Goal: Task Accomplishment & Management: Complete application form

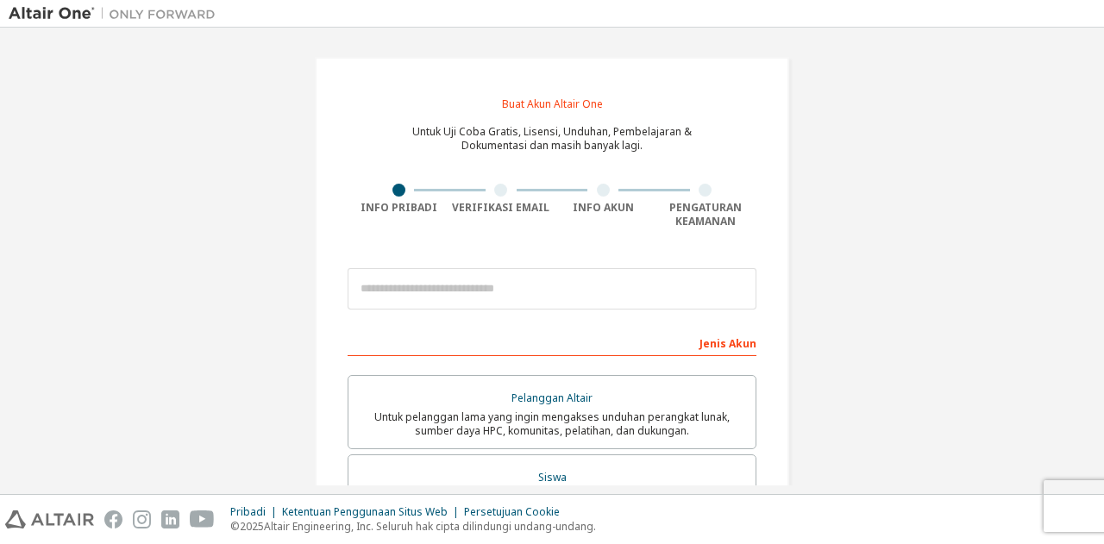
scroll to position [32, 0]
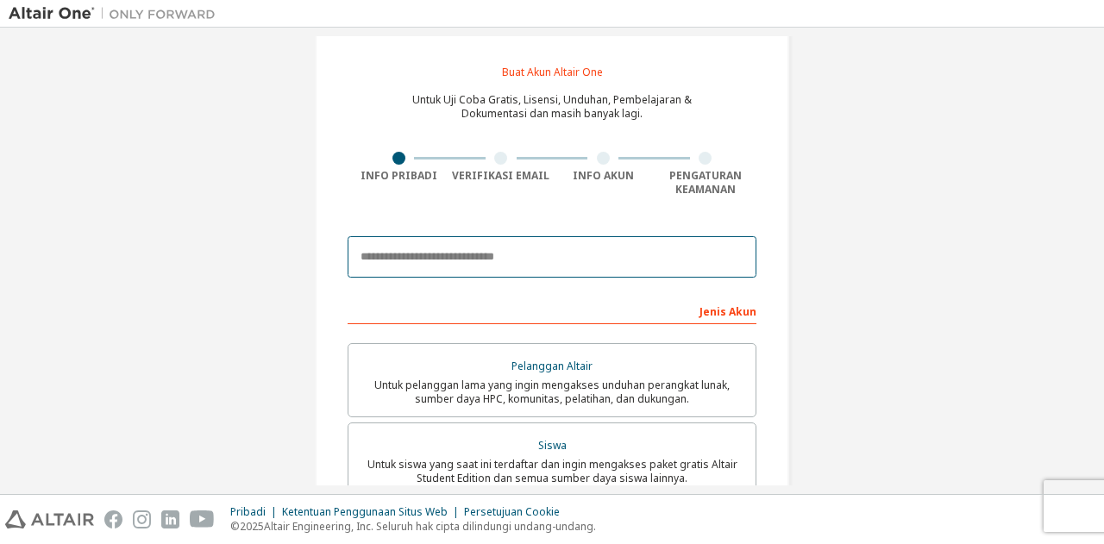
click at [523, 260] on input "email" at bounding box center [552, 256] width 409 height 41
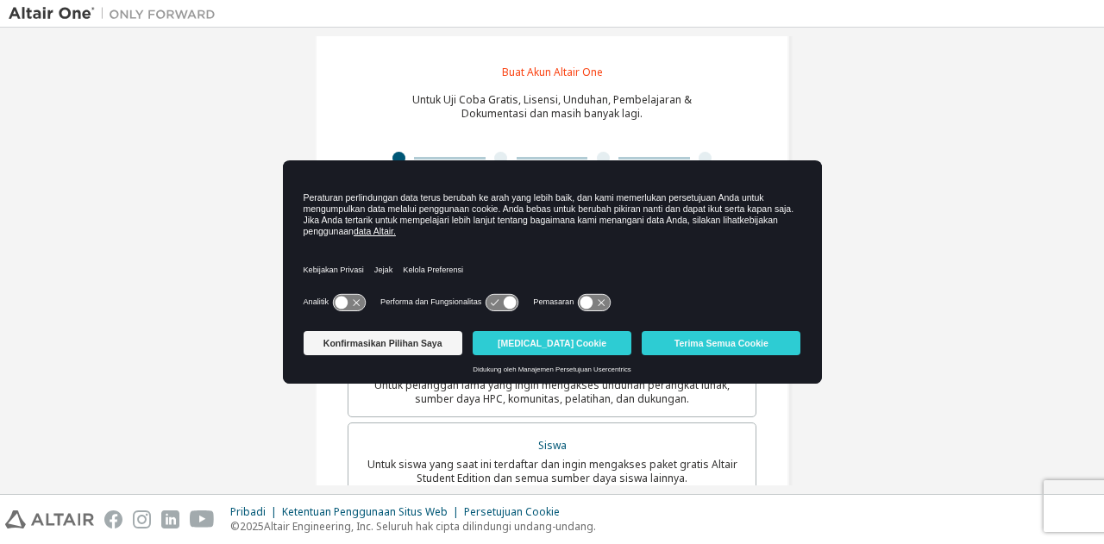
click at [351, 305] on icon at bounding box center [349, 302] width 32 height 16
click at [337, 301] on icon at bounding box center [349, 302] width 32 height 16
click at [355, 298] on icon at bounding box center [349, 302] width 32 height 16
click at [605, 304] on icon at bounding box center [595, 302] width 32 height 16
click at [609, 341] on button "Reject Cookies" at bounding box center [552, 343] width 159 height 24
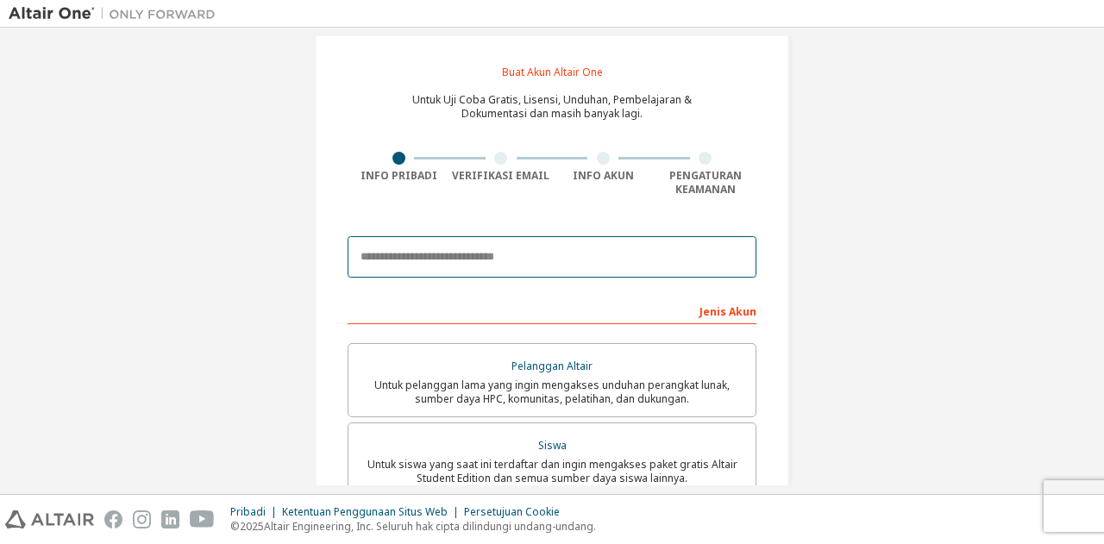
click at [521, 249] on input "email" at bounding box center [552, 256] width 409 height 41
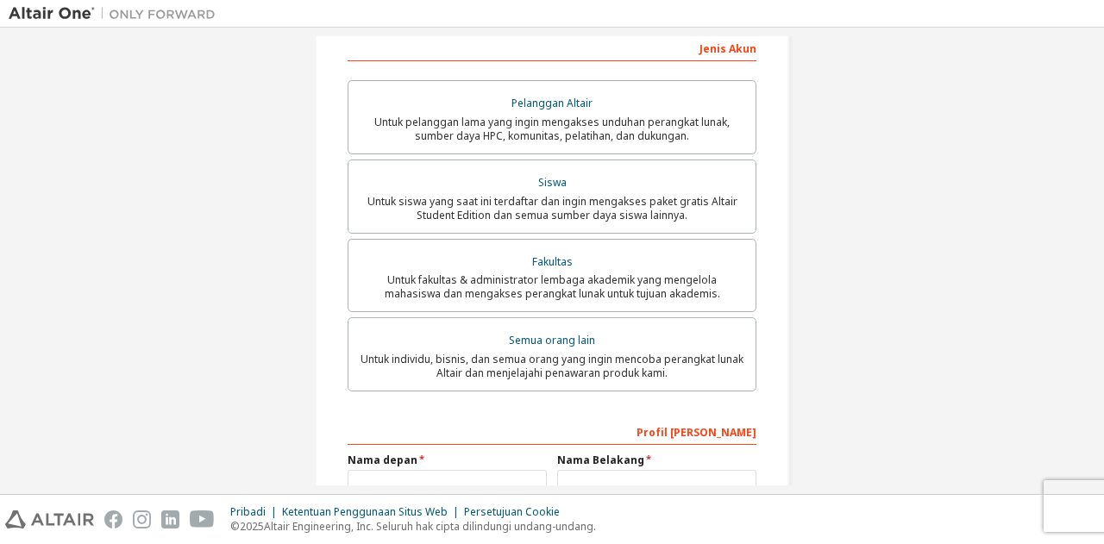
scroll to position [301, 0]
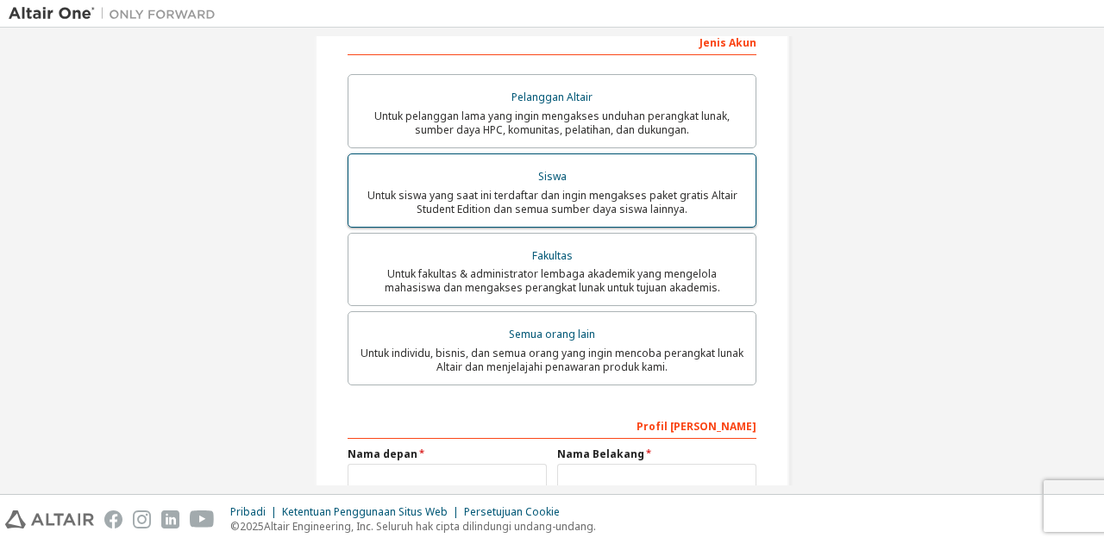
type input "**********"
click at [549, 204] on font "Untuk siswa yang saat ini terdaftar dan ingin mengakses paket gratis Altair Stu…" at bounding box center [552, 202] width 370 height 28
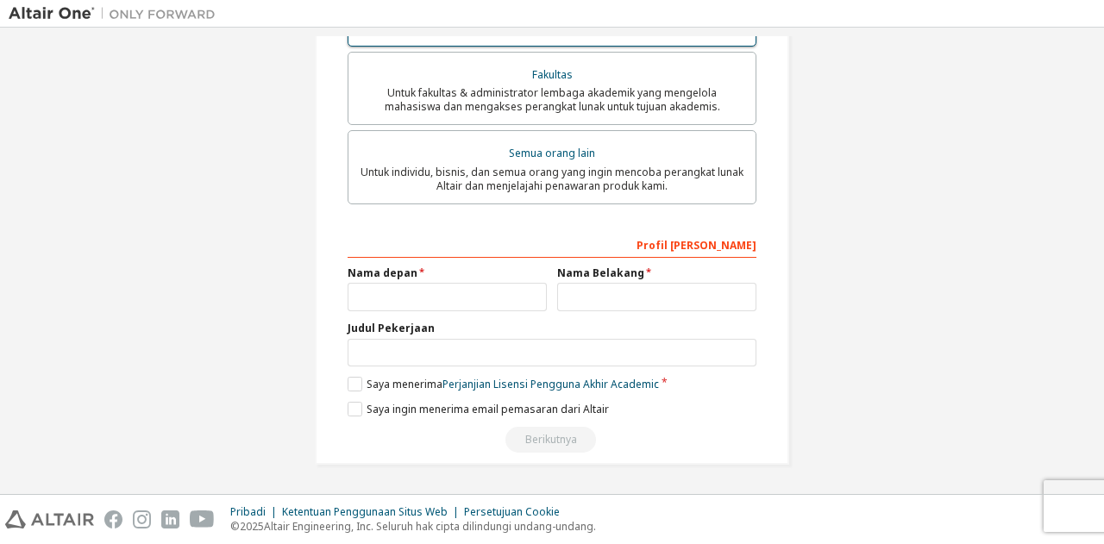
scroll to position [485, 0]
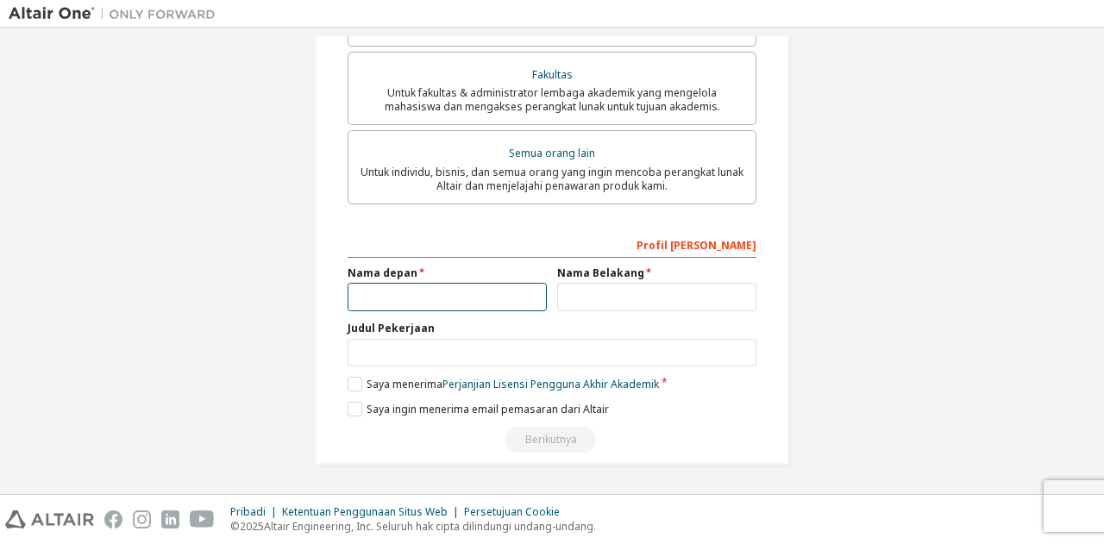
click at [482, 303] on input "text" at bounding box center [447, 297] width 199 height 28
type input "******"
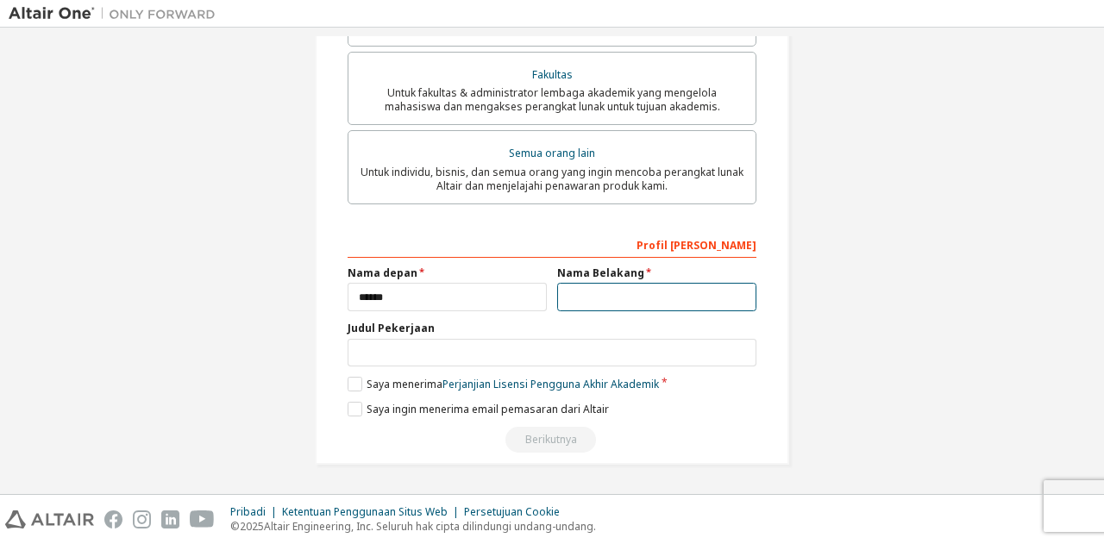
click at [597, 292] on input "text" at bounding box center [656, 297] width 199 height 28
type input "****"
click at [348, 396] on div "Profil Anda Nama depan ****** Nama Belakang **** Judul Pekerjaan Harap berikan …" at bounding box center [552, 341] width 409 height 223
click at [352, 391] on label "Saya menerima Perjanjian Lisensi Pengguna Akhir Akademik" at bounding box center [503, 384] width 311 height 15
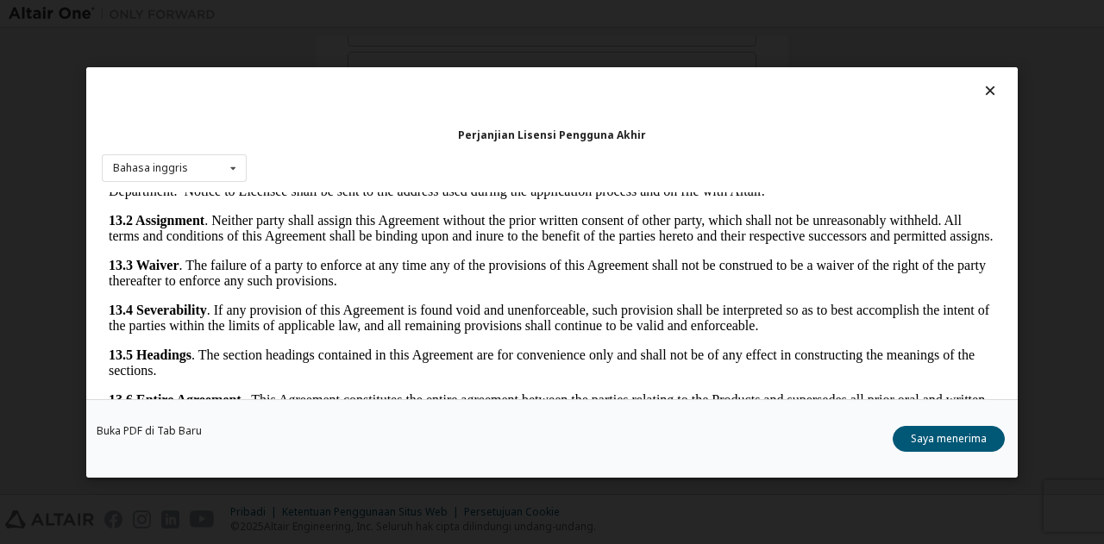
scroll to position [57, 0]
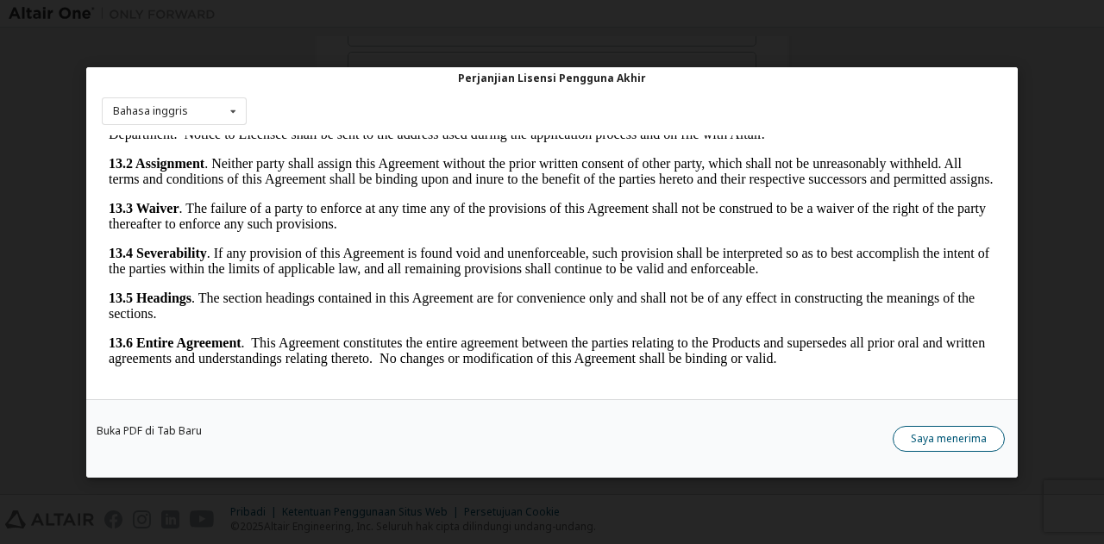
click at [961, 439] on font "Saya menerima" at bounding box center [949, 437] width 76 height 15
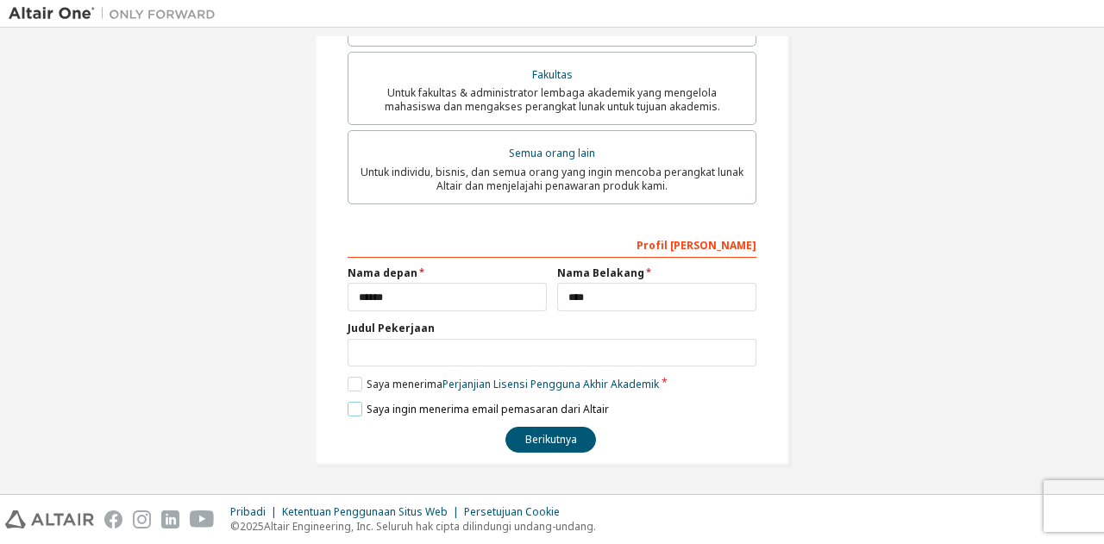
click at [352, 412] on label "Saya ingin menerima email pemasaran dari Altair" at bounding box center [478, 409] width 261 height 15
click at [538, 448] on button "Berikutnya" at bounding box center [550, 440] width 91 height 26
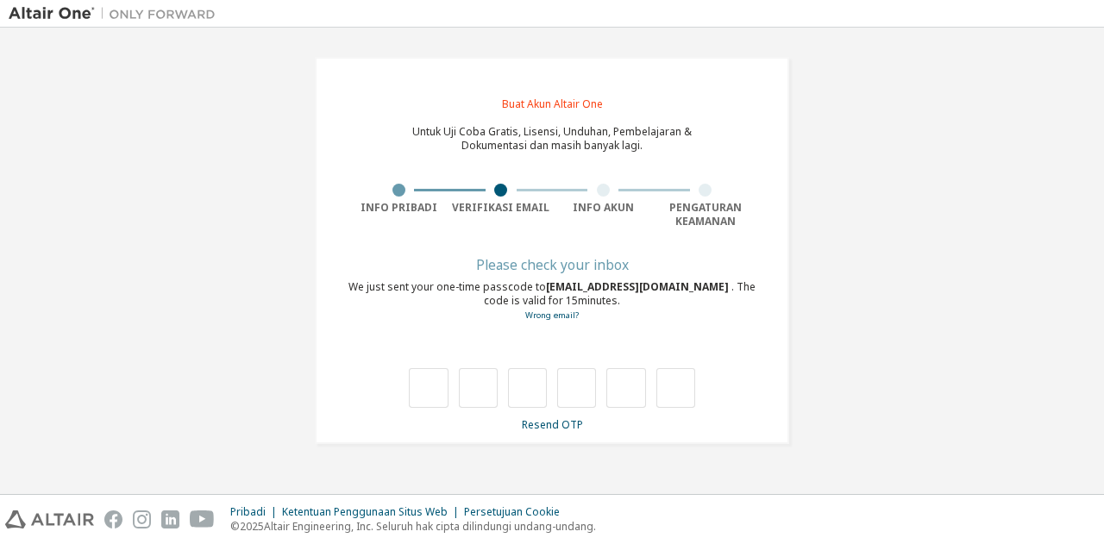
scroll to position [0, 0]
